Goal: Navigation & Orientation: Understand site structure

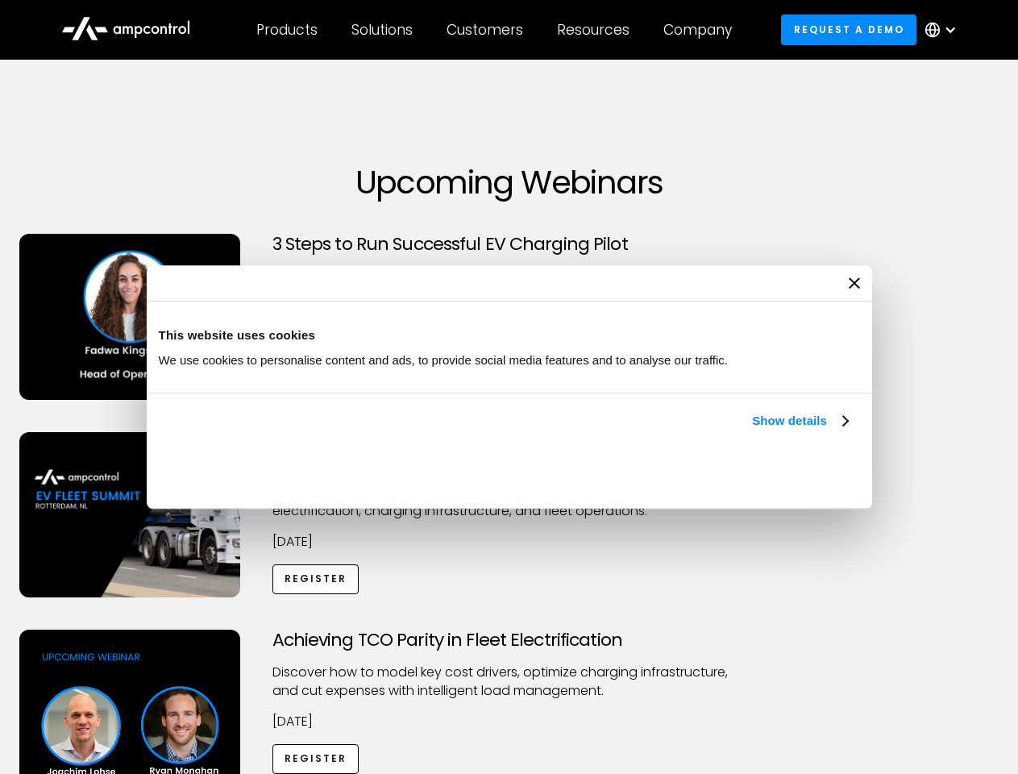
click at [752, 431] on link "Show details" at bounding box center [799, 420] width 95 height 19
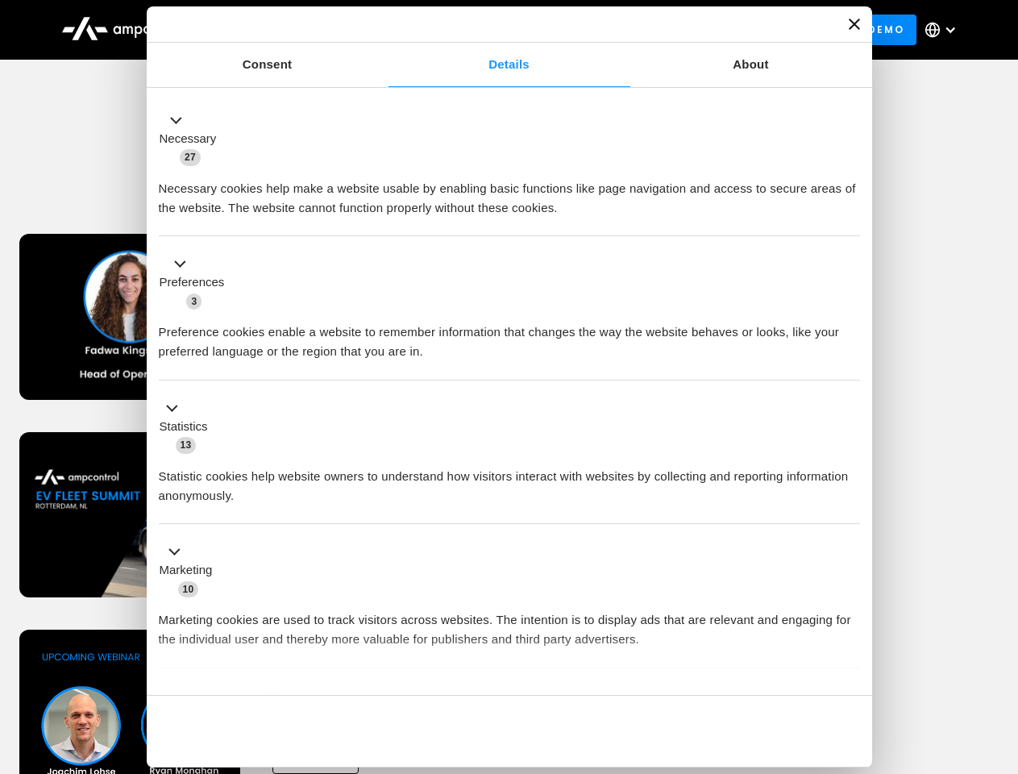
click at [850, 218] on div "Necessary cookies help make a website usable by enabling basic functions like p…" at bounding box center [509, 192] width 701 height 51
click at [1001, 650] on div "Achieving TCO Parity in Fleet Electrification Discover how to model key cost dr…" at bounding box center [509, 756] width 1013 height 253
click at [496, 30] on div "Customers" at bounding box center [485, 30] width 77 height 18
click at [286, 30] on div "Products" at bounding box center [286, 30] width 61 height 18
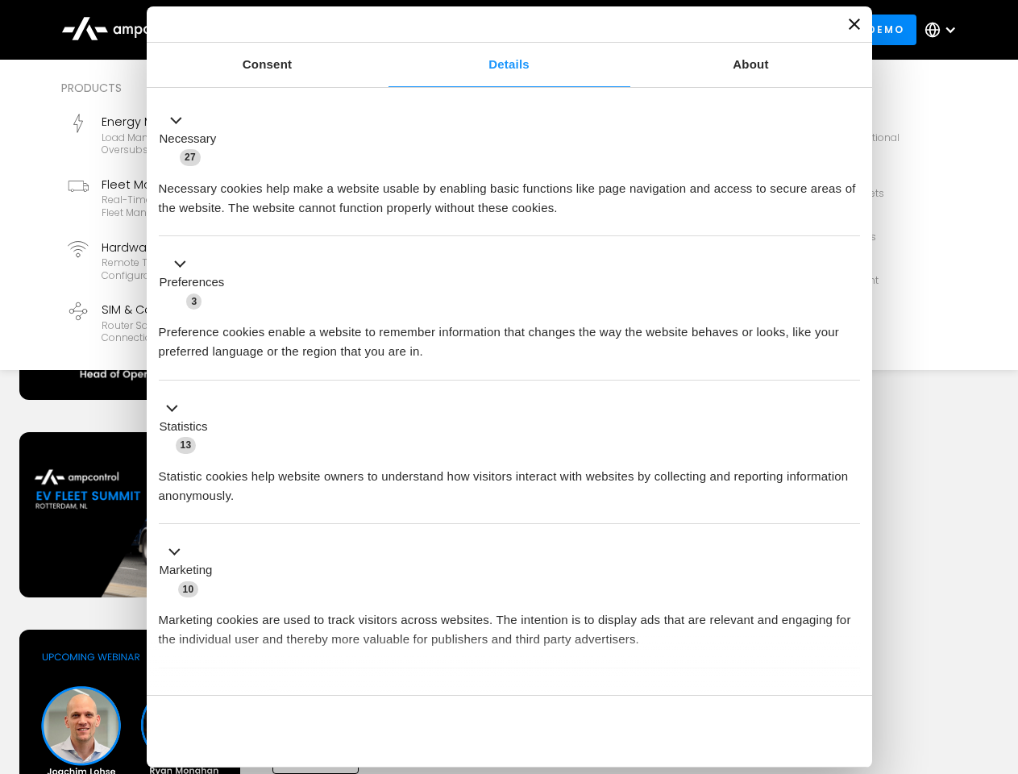
click at [383, 30] on div "Solutions" at bounding box center [382, 30] width 61 height 18
click at [488, 30] on div "Customers" at bounding box center [485, 30] width 77 height 18
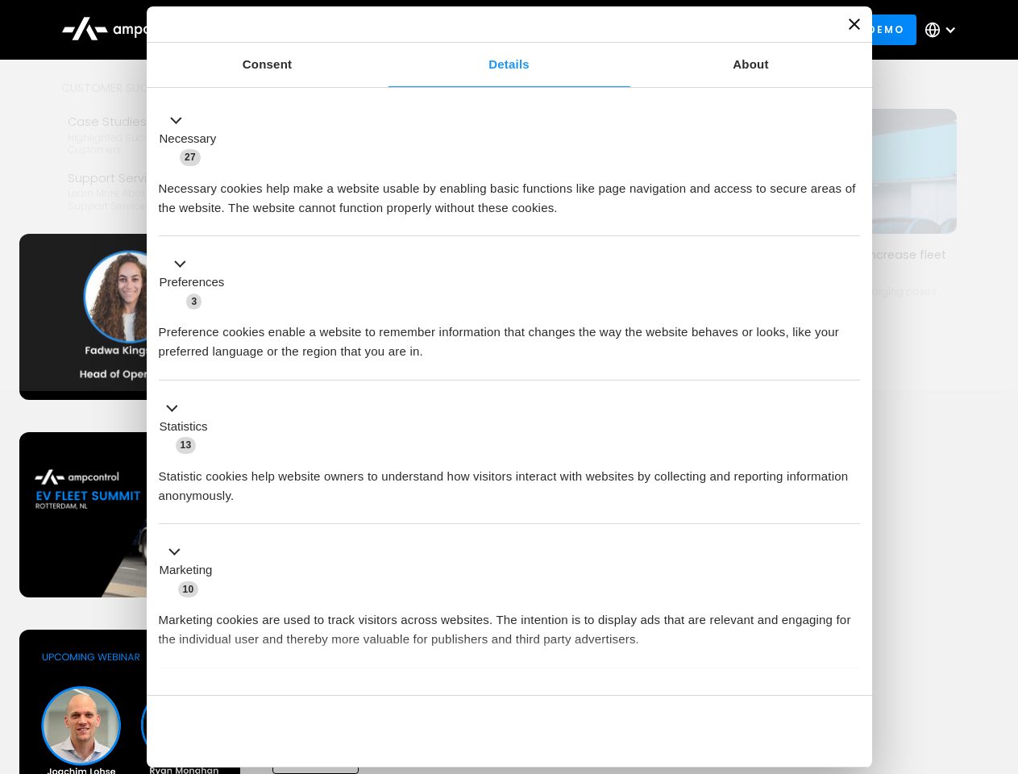
click at [597, 30] on div "Resources" at bounding box center [593, 30] width 73 height 18
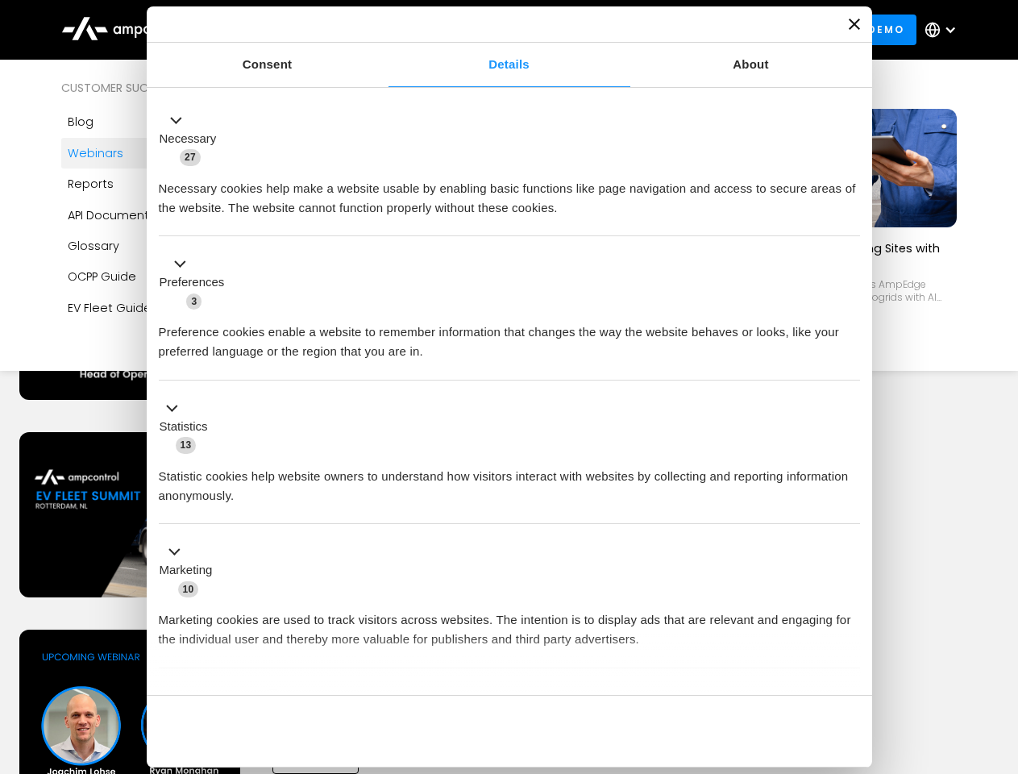
click at [703, 30] on div "Company" at bounding box center [698, 30] width 69 height 18
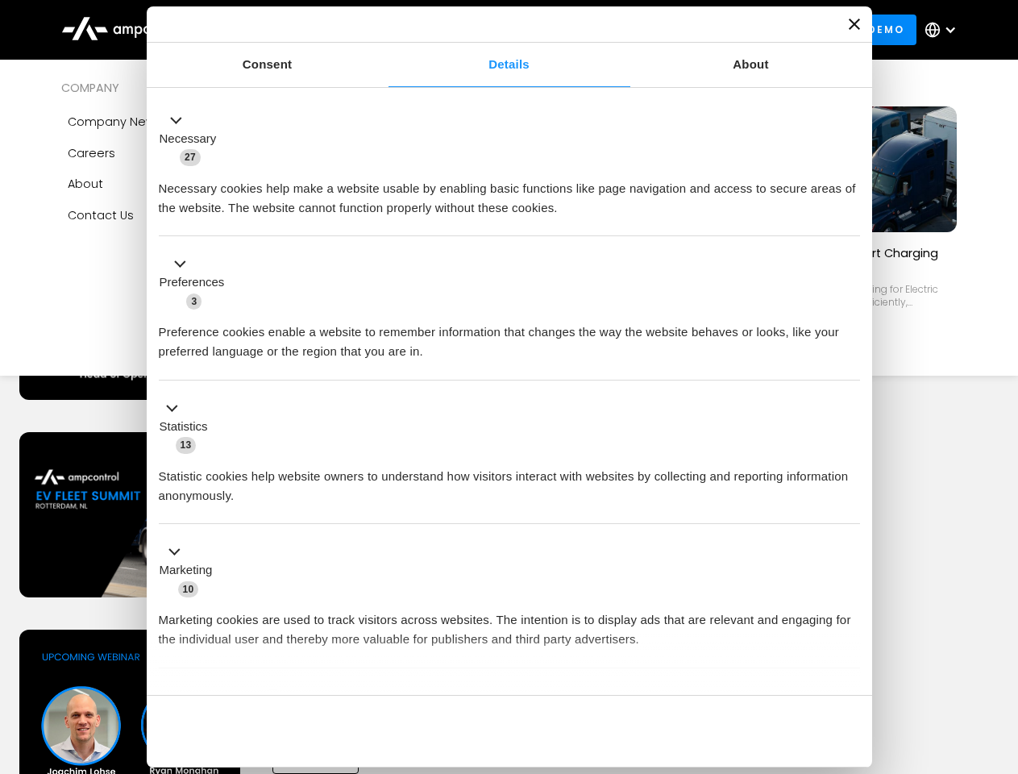
click at [945, 30] on div at bounding box center [950, 29] width 13 height 13
